Goal: Find specific page/section: Find specific page/section

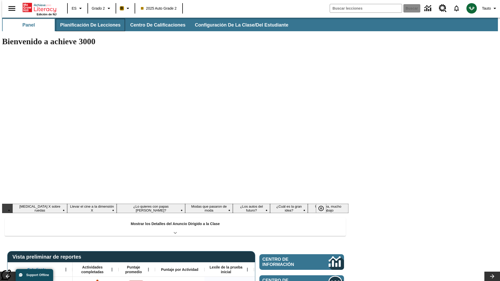
click at [87, 25] on button "Planificación de lecciones" at bounding box center [90, 25] width 69 height 12
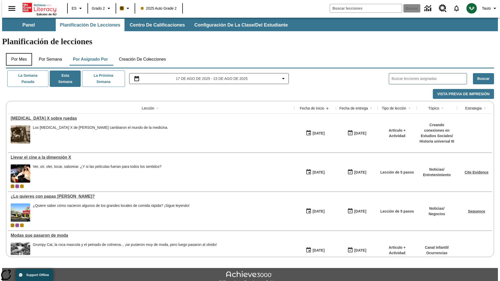
click at [17, 53] on button "Por mes" at bounding box center [19, 59] width 26 height 12
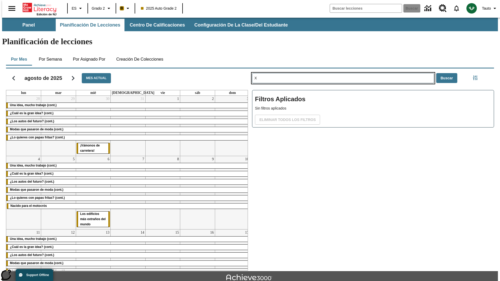
type input "X"
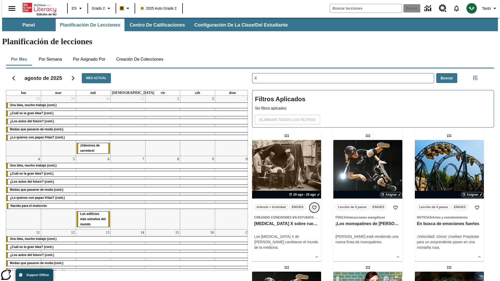
click at [314, 205] on icon "Añadir a mis Favoritas" at bounding box center [314, 207] width 5 height 5
click at [37, 7] on icon "Portada" at bounding box center [40, 7] width 35 height 10
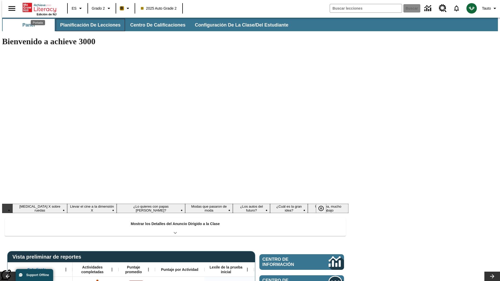
click at [87, 25] on button "Planificación de lecciones" at bounding box center [90, 25] width 69 height 12
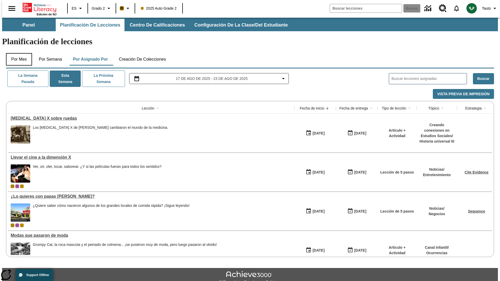
click at [17, 53] on button "Por mes" at bounding box center [19, 59] width 26 height 12
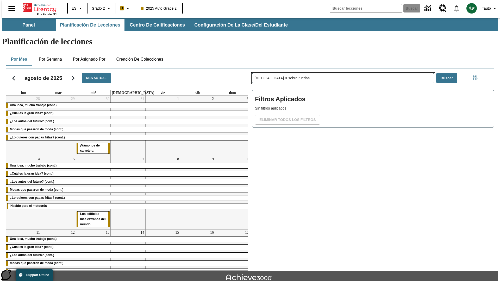
type input "[MEDICAL_DATA] X sobre ruedas"
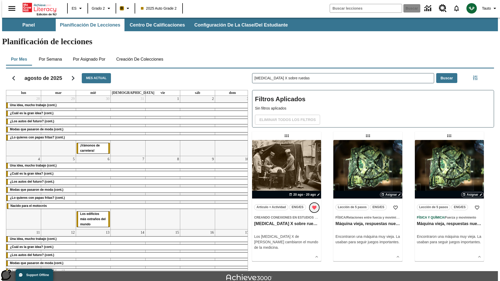
click at [314, 206] on icon "Remover de Favoritas" at bounding box center [314, 208] width 4 height 4
click at [37, 7] on icon "Portada" at bounding box center [40, 7] width 35 height 10
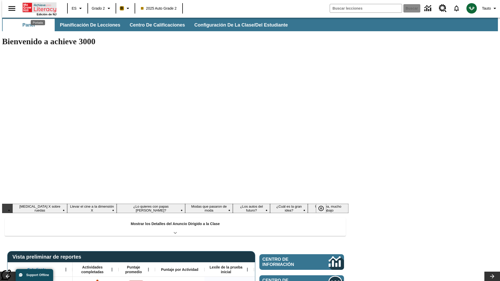
type input "-1"
